Goal: Task Accomplishment & Management: Manage account settings

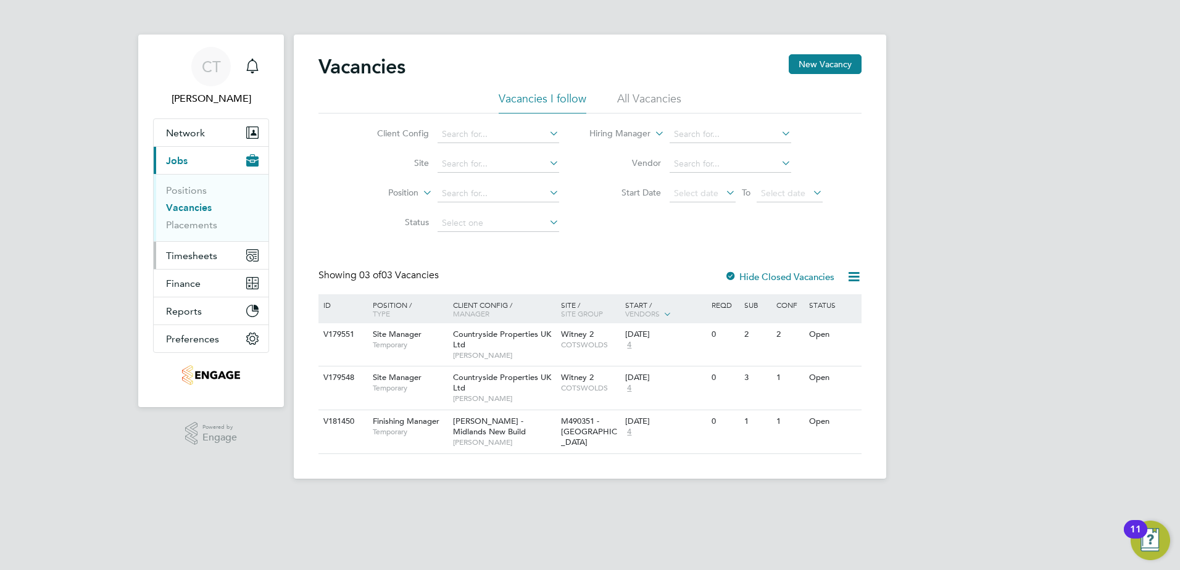
click at [206, 253] on span "Timesheets" at bounding box center [191, 256] width 51 height 12
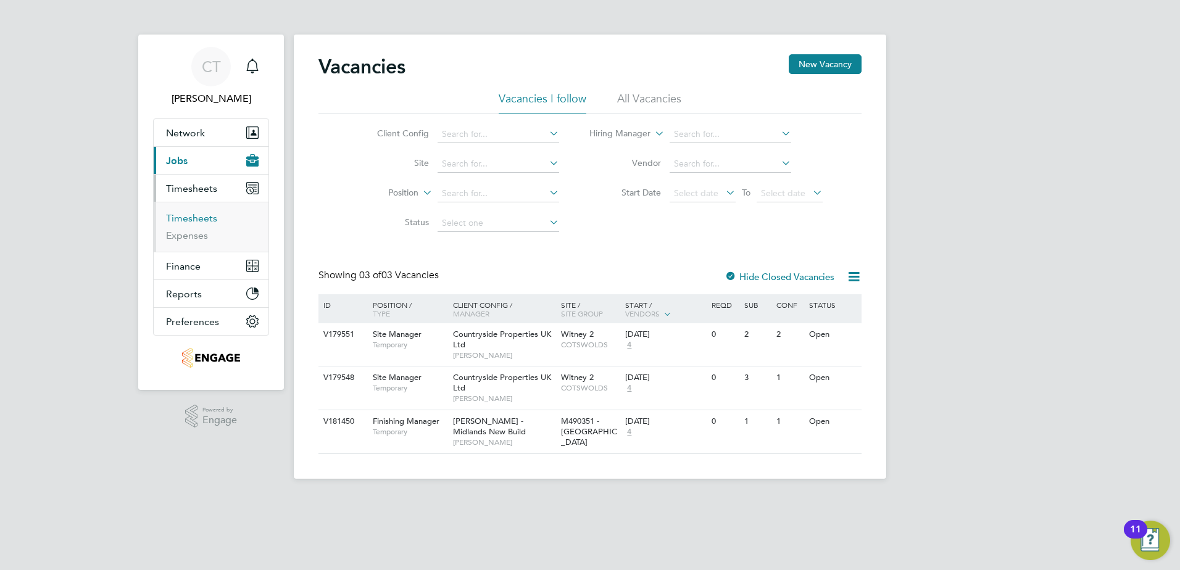
click at [201, 220] on link "Timesheets" at bounding box center [191, 218] width 51 height 12
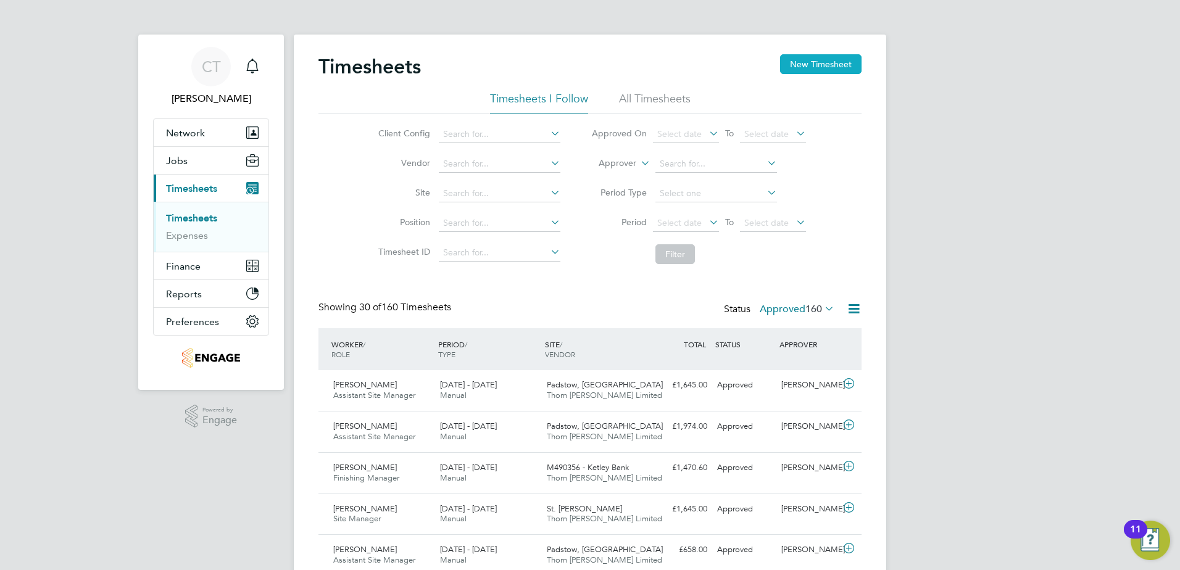
click at [809, 62] on button "New Timesheet" at bounding box center [820, 64] width 81 height 20
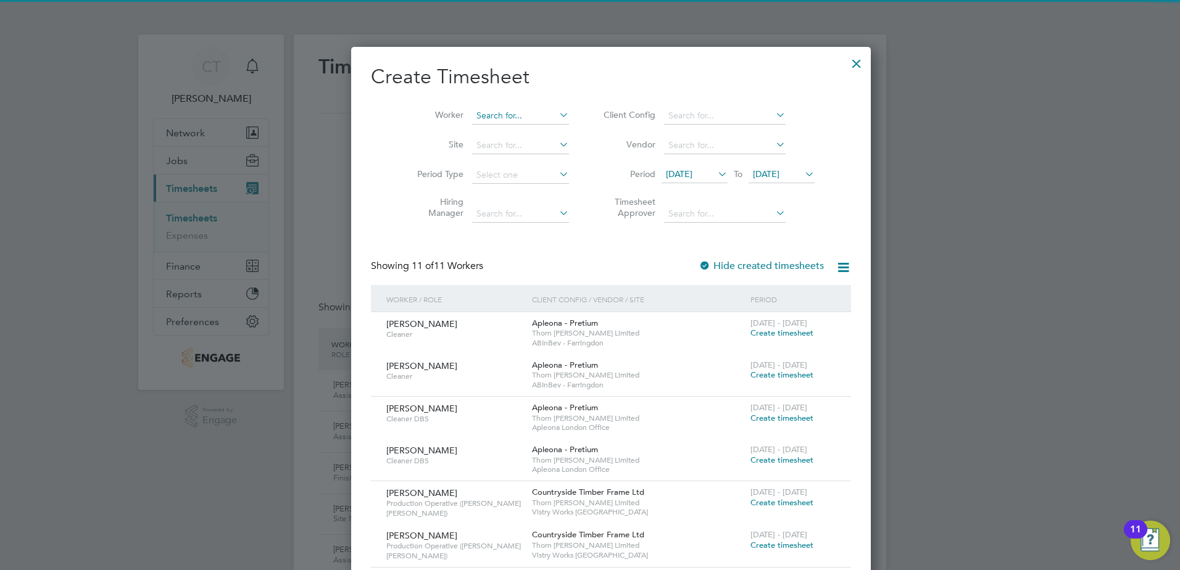
click at [504, 110] on input at bounding box center [520, 115] width 97 height 17
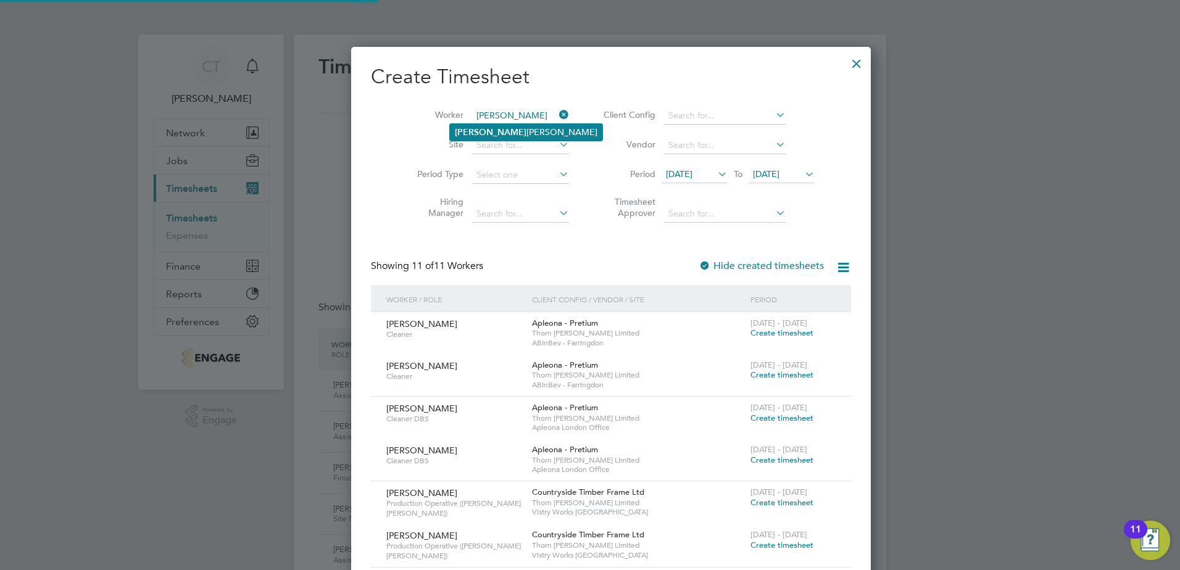
click at [487, 125] on li "[PERSON_NAME] [PERSON_NAME]" at bounding box center [526, 132] width 152 height 17
type input "[PERSON_NAME]"
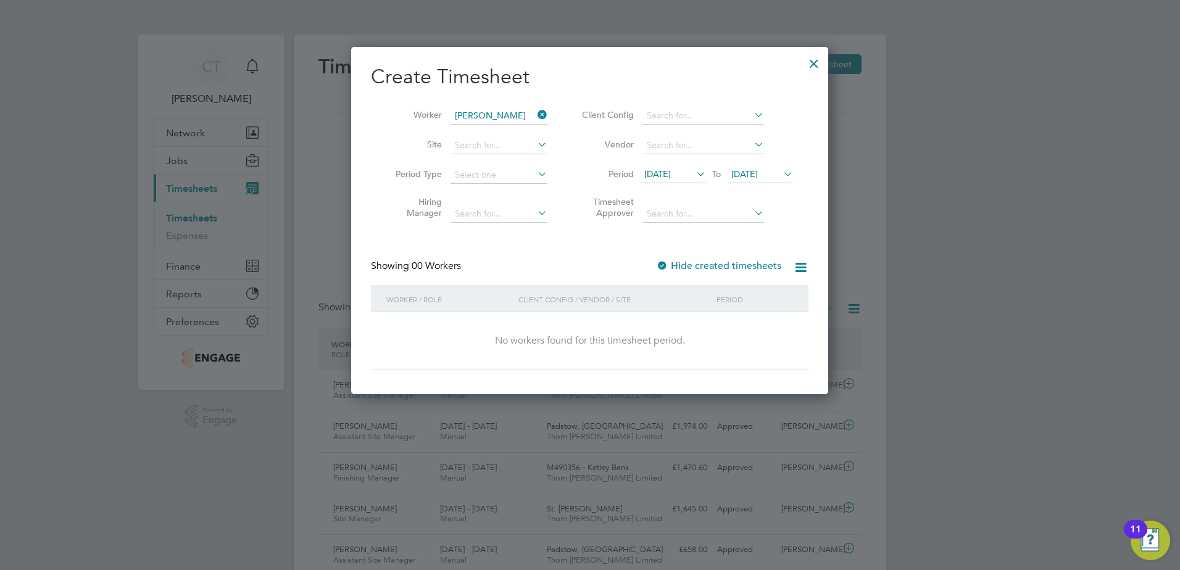
click at [668, 171] on span "[DATE]" at bounding box center [657, 173] width 27 height 11
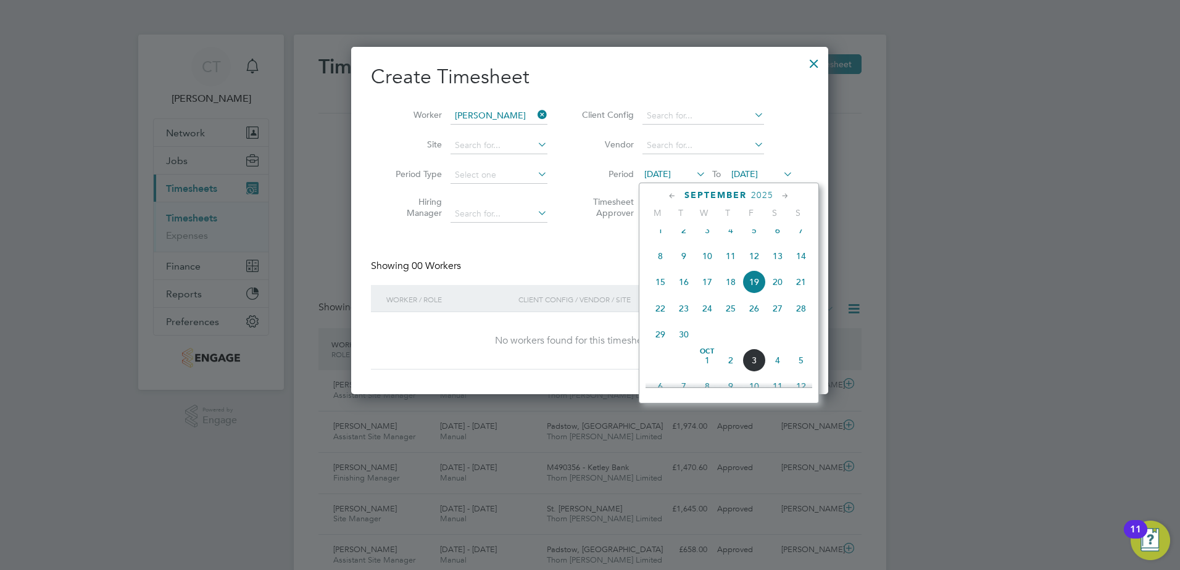
click at [659, 343] on span "29" at bounding box center [660, 334] width 23 height 23
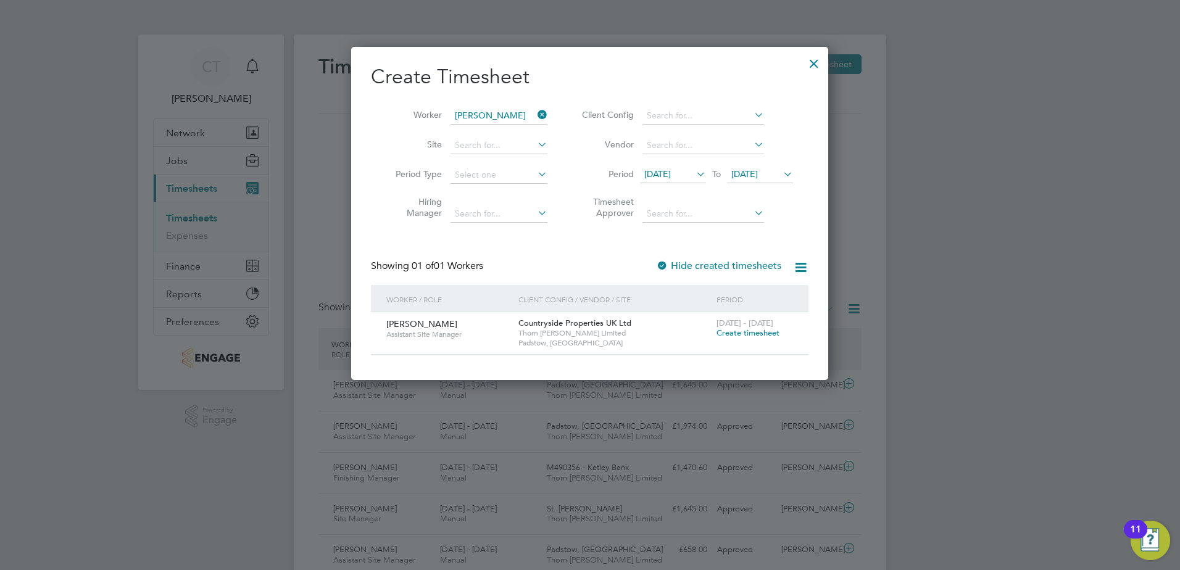
click at [762, 335] on span "Create timesheet" at bounding box center [748, 333] width 63 height 10
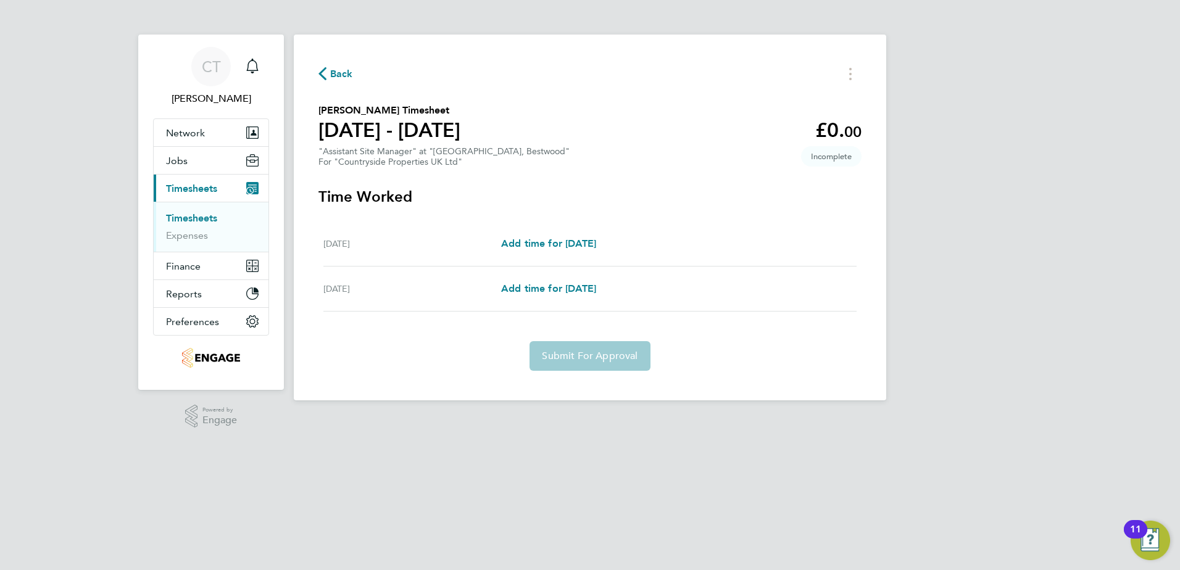
click at [337, 70] on span "Back" at bounding box center [341, 74] width 23 height 15
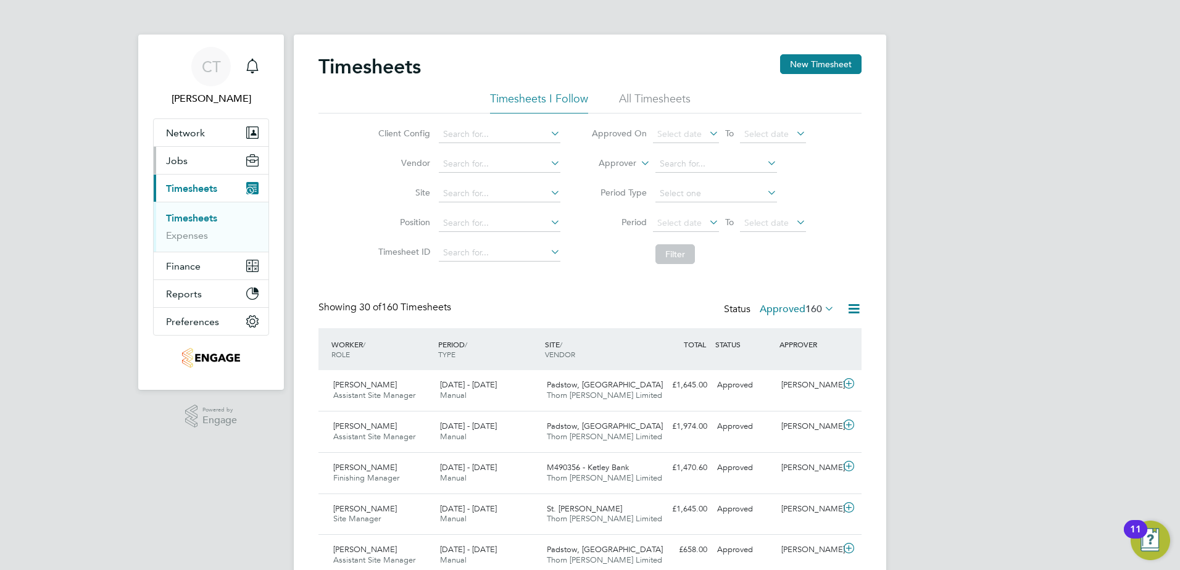
click at [174, 165] on span "Jobs" at bounding box center [177, 161] width 22 height 12
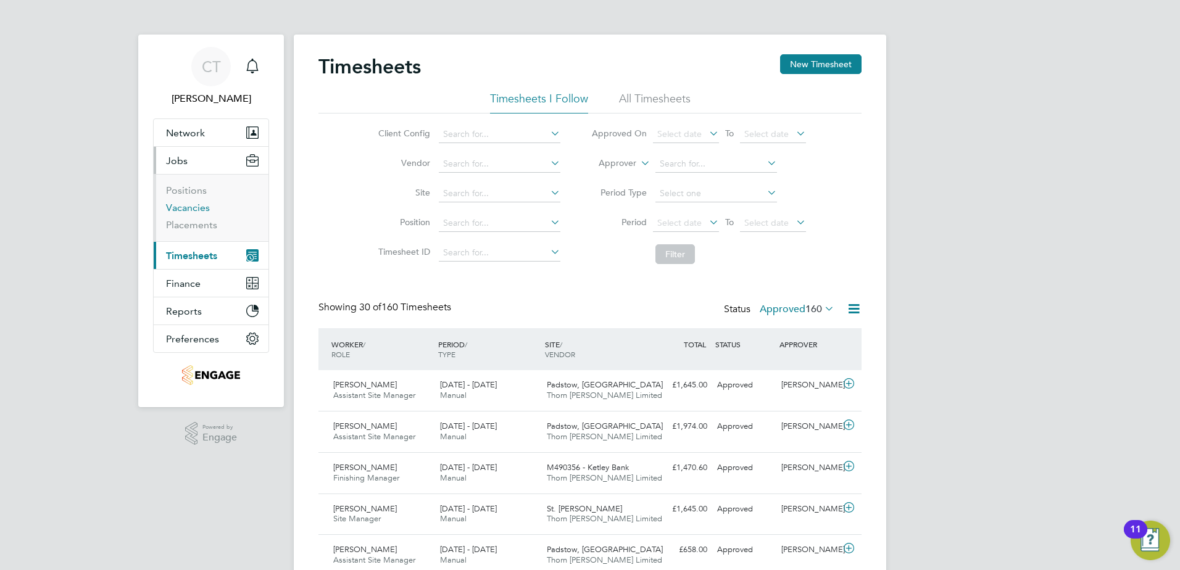
click at [185, 206] on link "Vacancies" at bounding box center [188, 208] width 44 height 12
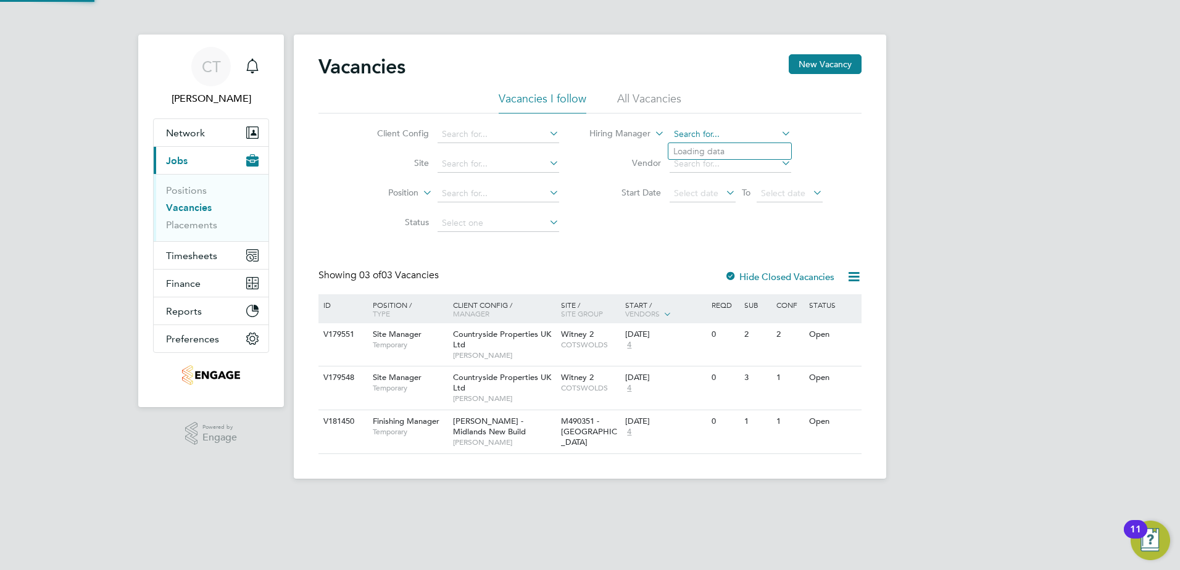
click at [726, 137] on input at bounding box center [731, 134] width 122 height 17
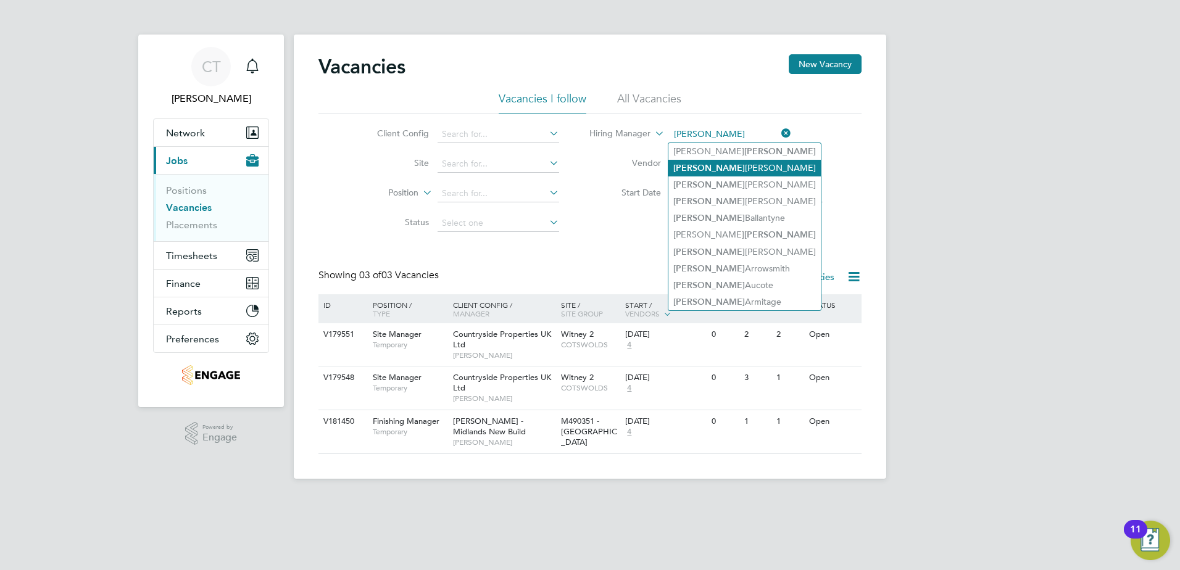
click at [705, 162] on li "[PERSON_NAME]" at bounding box center [744, 168] width 152 height 17
type input "[PERSON_NAME]"
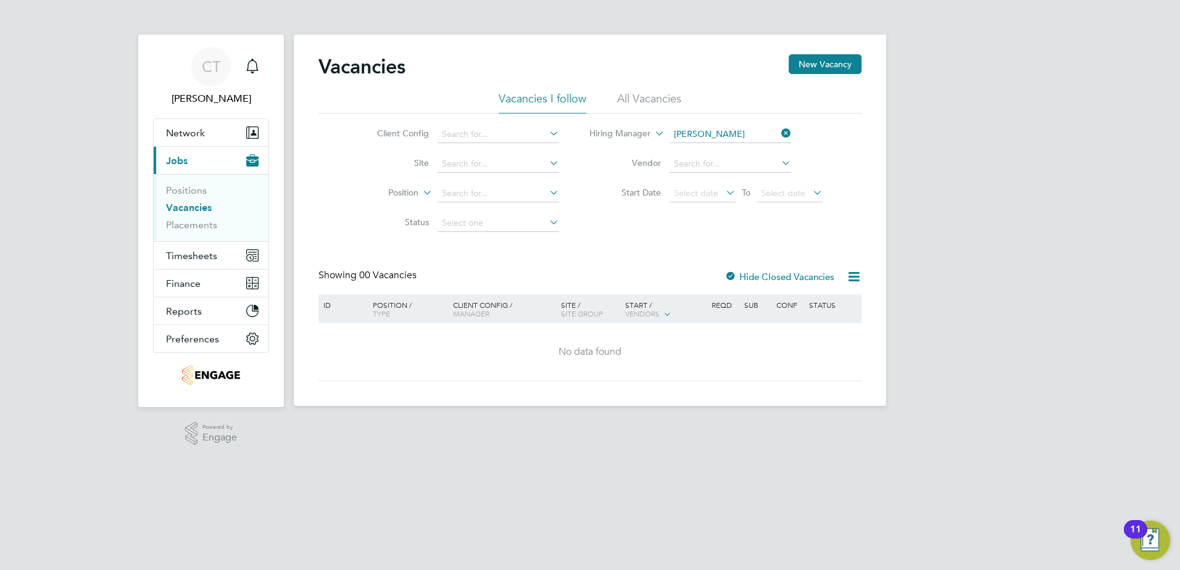
click at [733, 273] on div at bounding box center [731, 278] width 12 height 12
click at [732, 273] on div at bounding box center [731, 278] width 12 height 12
click at [662, 91] on li "All Vacancies" at bounding box center [649, 102] width 64 height 22
click at [779, 131] on icon at bounding box center [779, 133] width 0 height 17
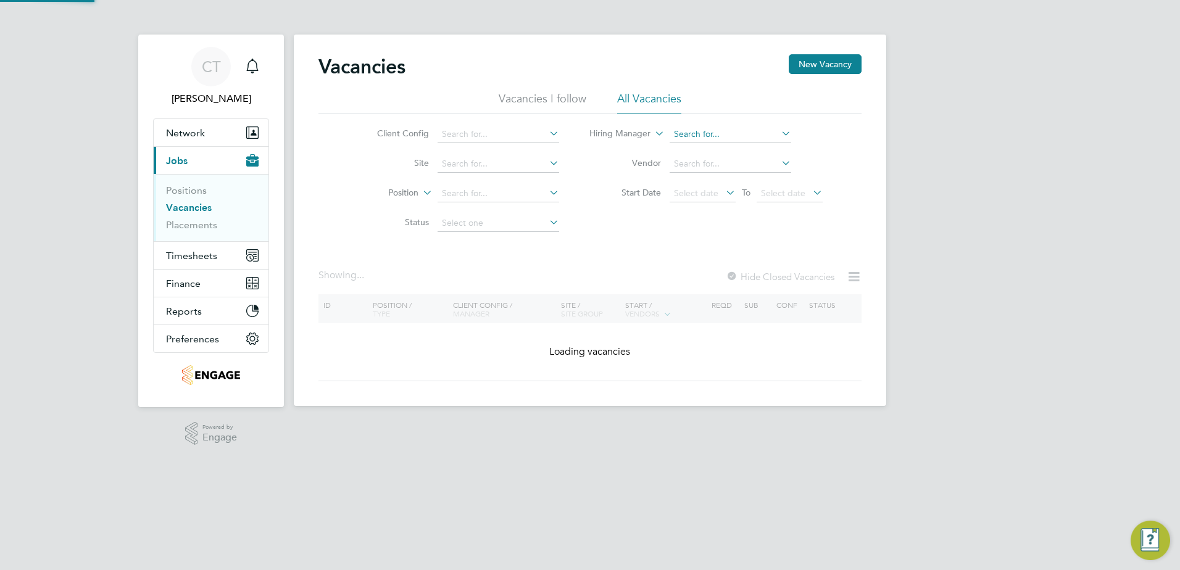
click at [739, 133] on input at bounding box center [731, 134] width 122 height 17
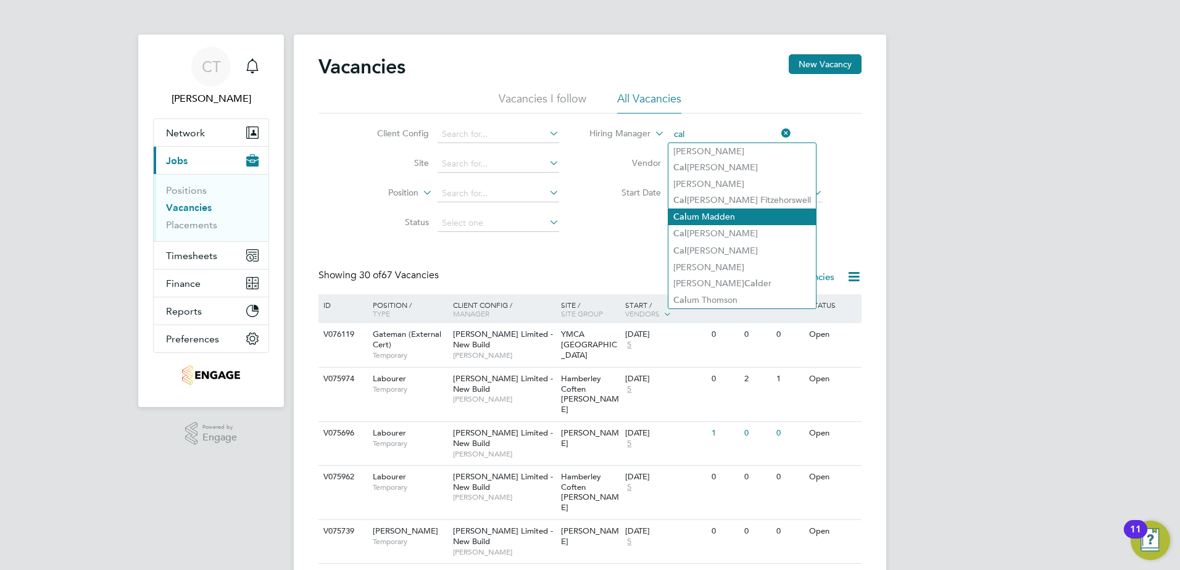
click at [728, 209] on li "Cal um Madden" at bounding box center [742, 217] width 148 height 17
type input "[PERSON_NAME]"
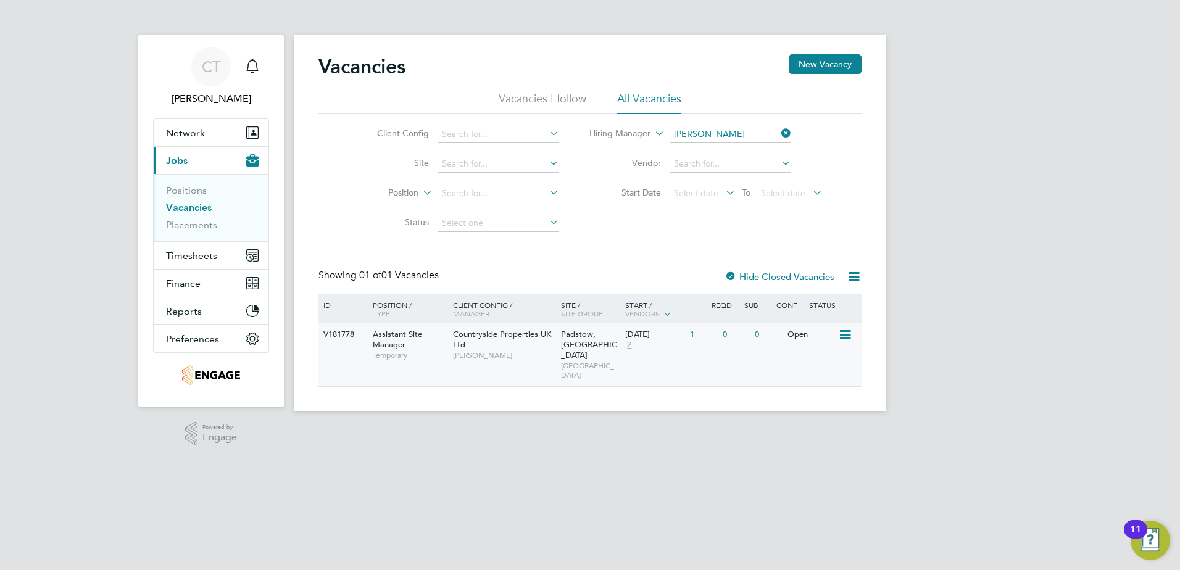
click at [692, 333] on div "1" at bounding box center [703, 334] width 32 height 23
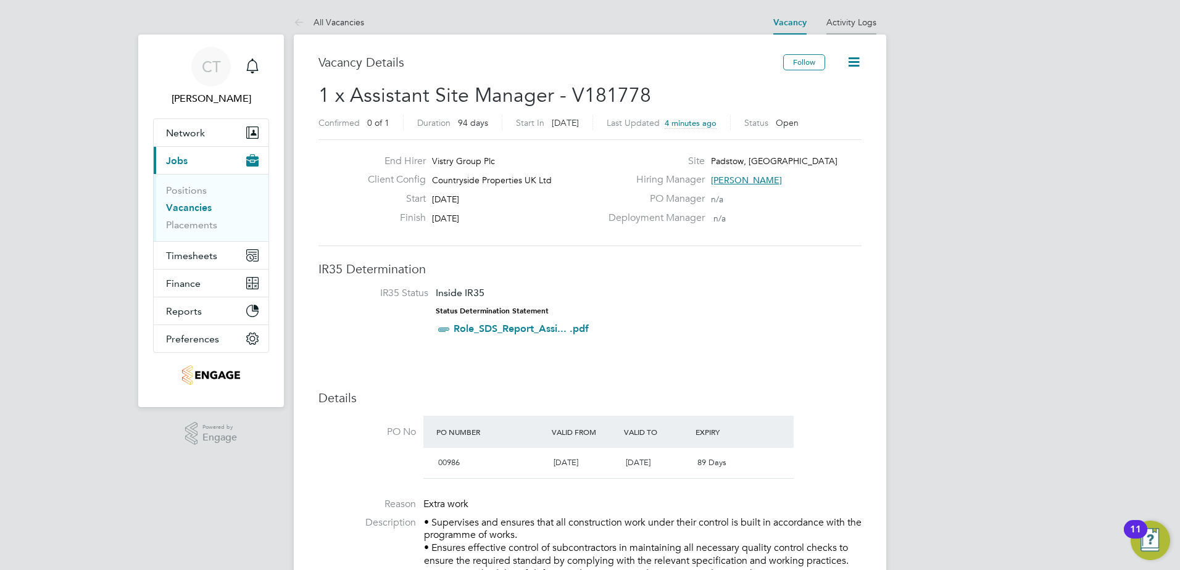
click at [857, 21] on link "Activity Logs" at bounding box center [851, 22] width 50 height 11
